Goal: Navigation & Orientation: Find specific page/section

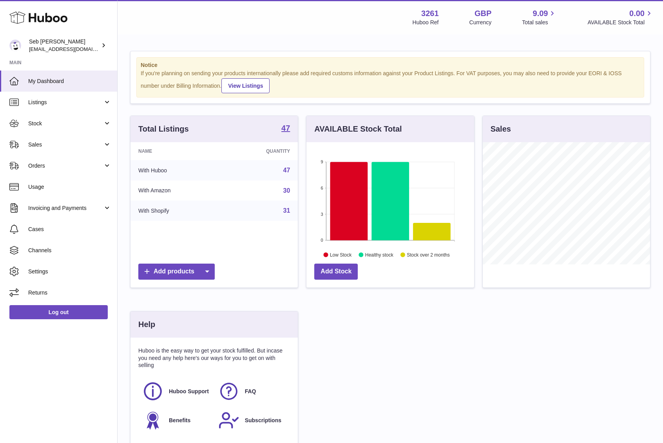
scroll to position [122, 168]
click at [76, 163] on span "Orders" at bounding box center [65, 165] width 75 height 7
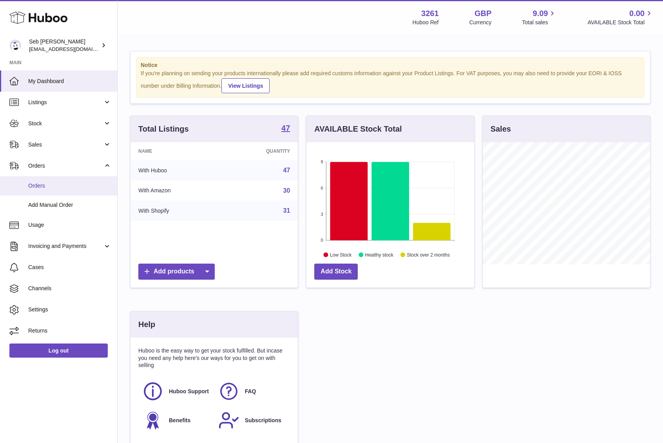
click at [81, 183] on span "Orders" at bounding box center [69, 185] width 83 height 7
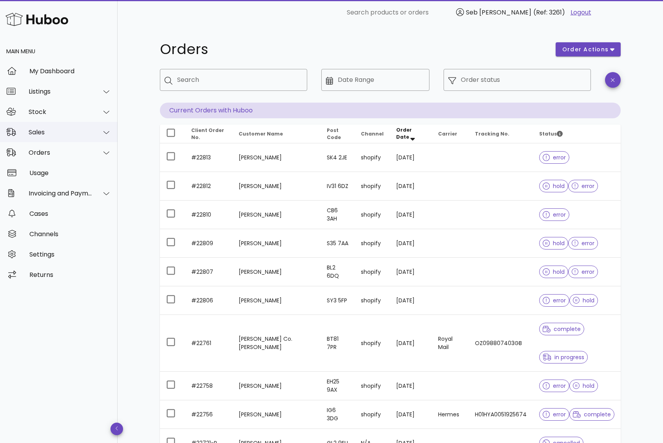
click at [74, 132] on div "Sales" at bounding box center [61, 131] width 64 height 7
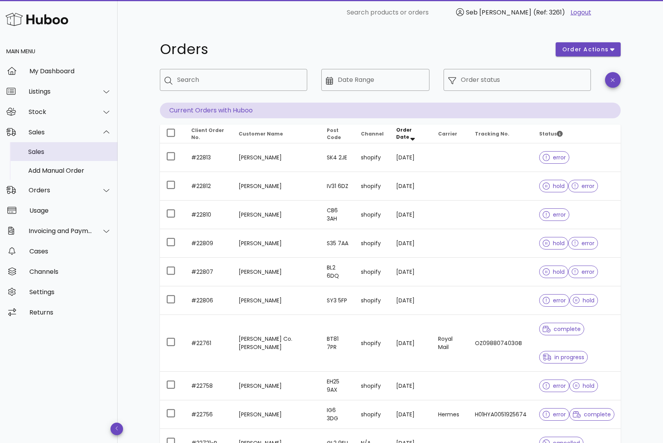
click at [74, 153] on div "Sales" at bounding box center [69, 151] width 83 height 7
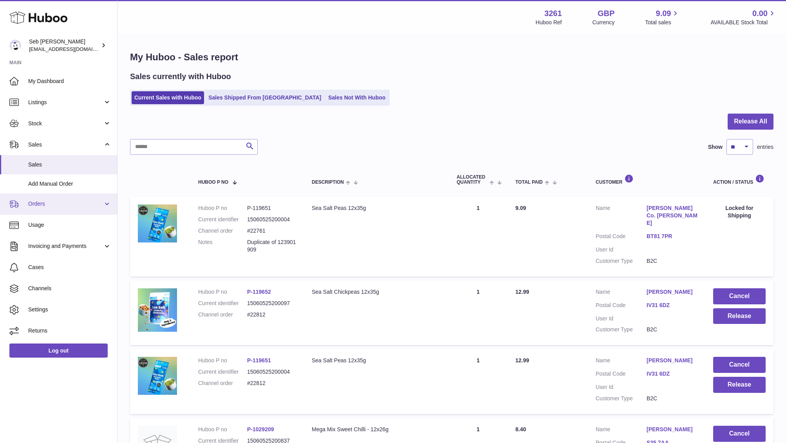
click at [72, 204] on span "Orders" at bounding box center [65, 203] width 75 height 7
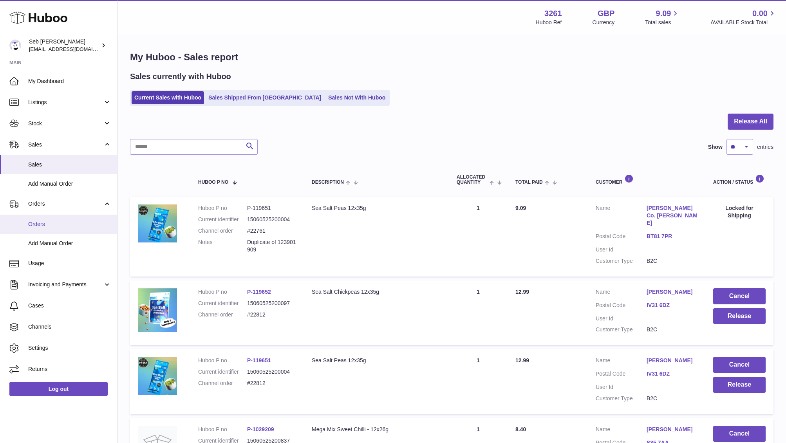
click at [65, 221] on span "Orders" at bounding box center [69, 224] width 83 height 7
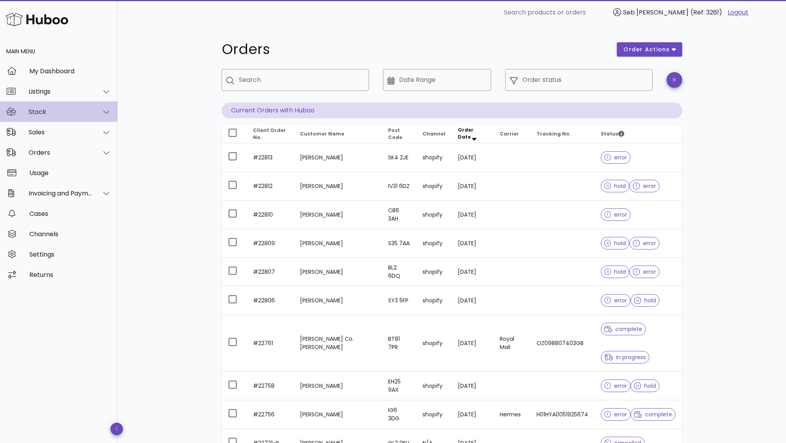
click at [60, 116] on div "Stock" at bounding box center [59, 111] width 118 height 20
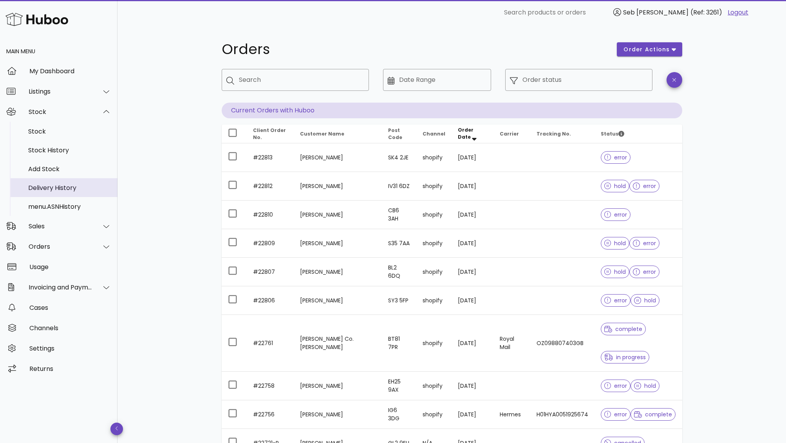
click at [71, 186] on div "Delivery History" at bounding box center [69, 187] width 83 height 7
